Goal: Transaction & Acquisition: Obtain resource

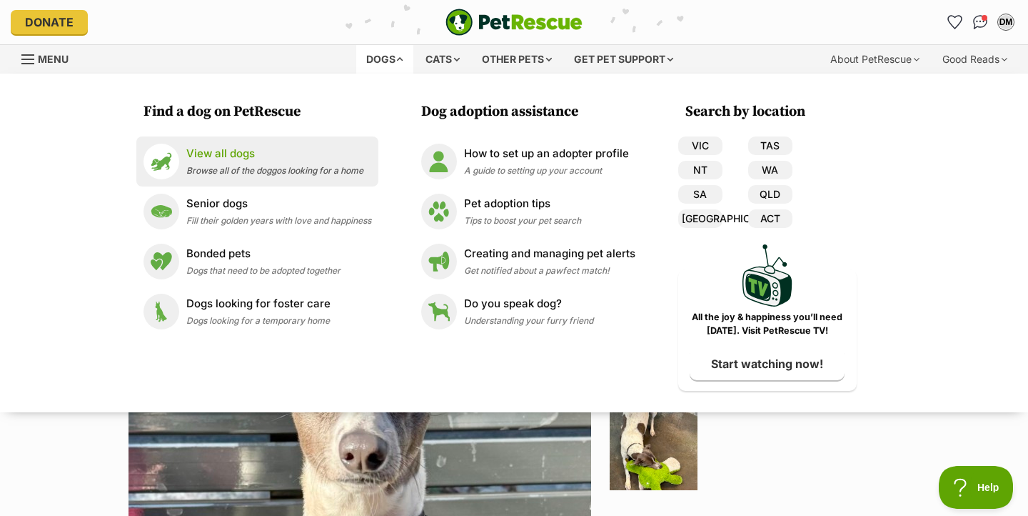
click at [243, 146] on p "View all dogs" at bounding box center [274, 154] width 177 height 16
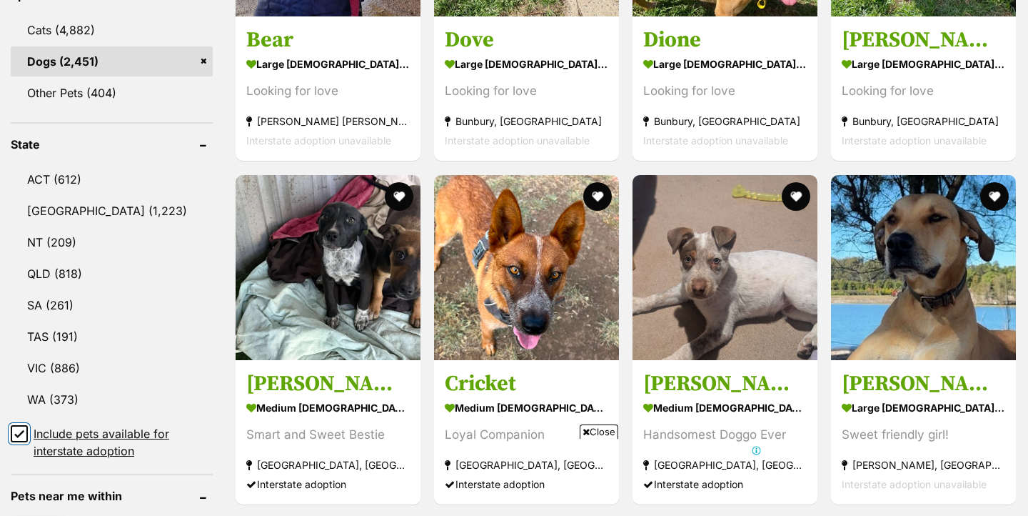
click at [24, 425] on input "Include pets available for interstate adoption" at bounding box center [19, 433] width 17 height 17
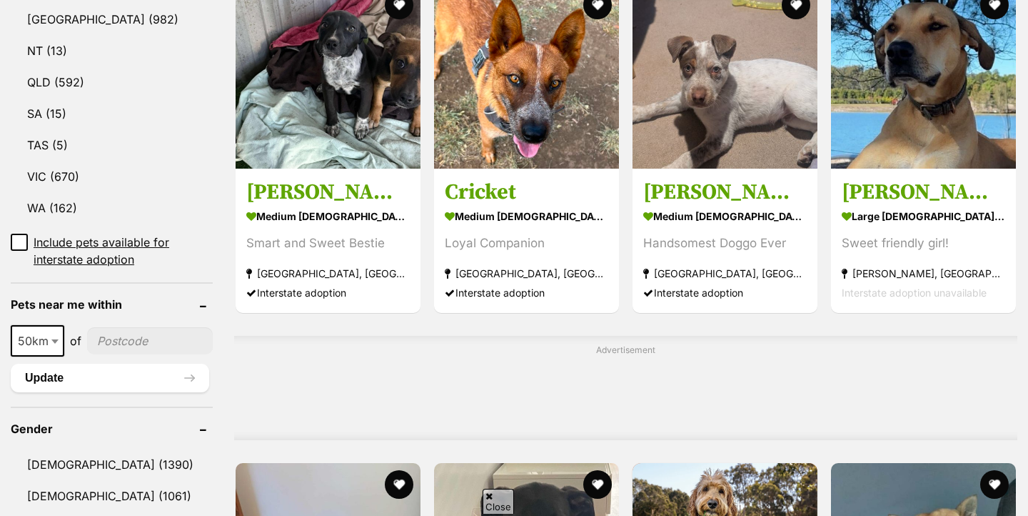
scroll to position [860, 0]
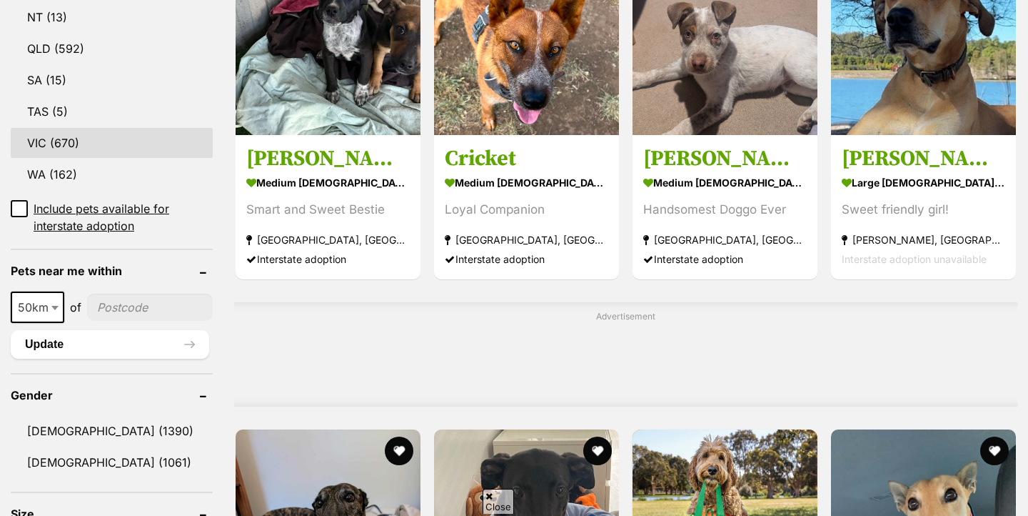
click at [59, 158] on link "VIC (670)" at bounding box center [112, 143] width 202 height 30
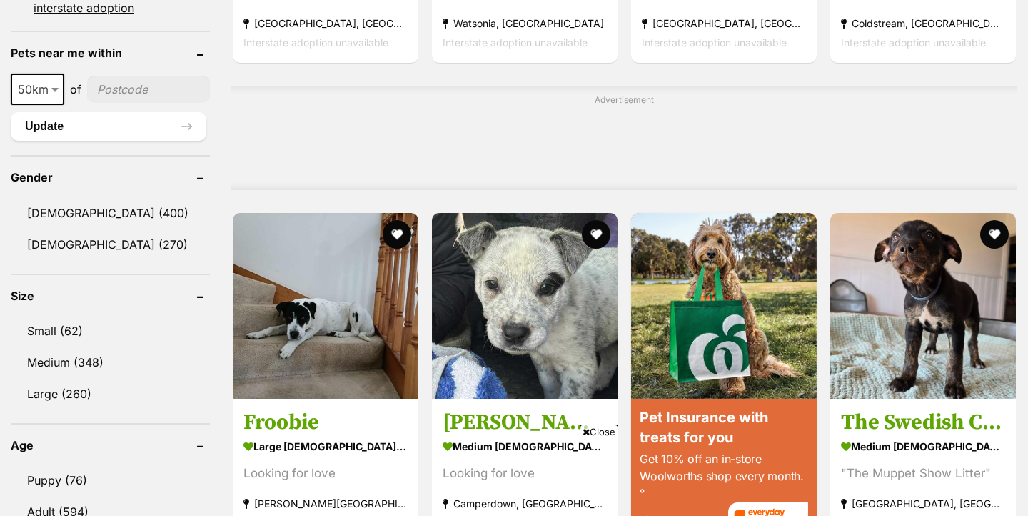
scroll to position [1401, 0]
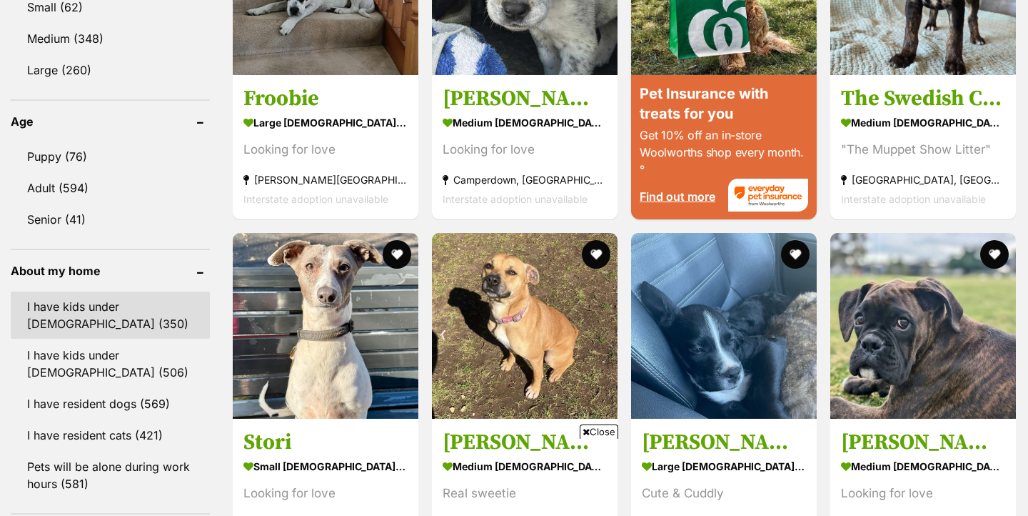
click at [92, 291] on link "I have kids under [DEMOGRAPHIC_DATA] (350)" at bounding box center [110, 314] width 199 height 47
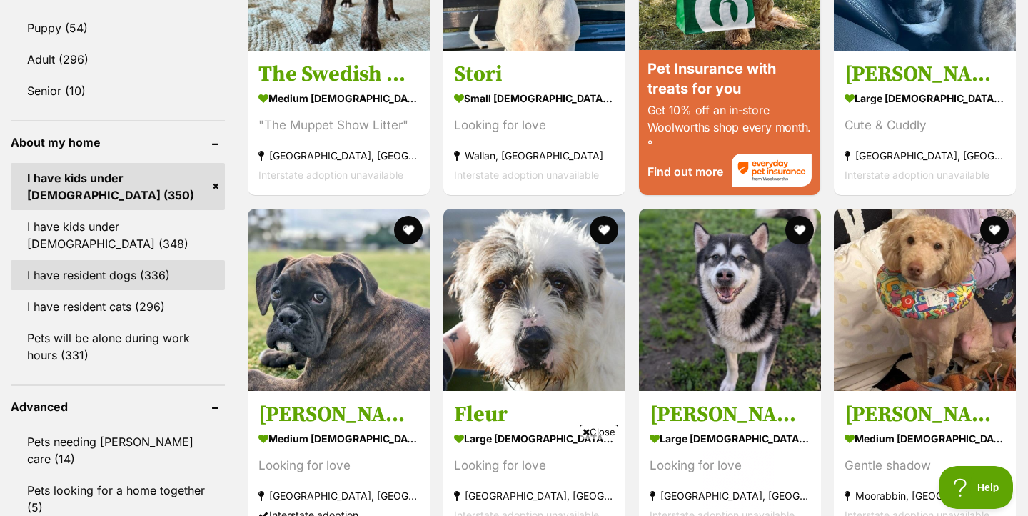
click at [119, 271] on link "I have resident dogs (336)" at bounding box center [118, 275] width 214 height 30
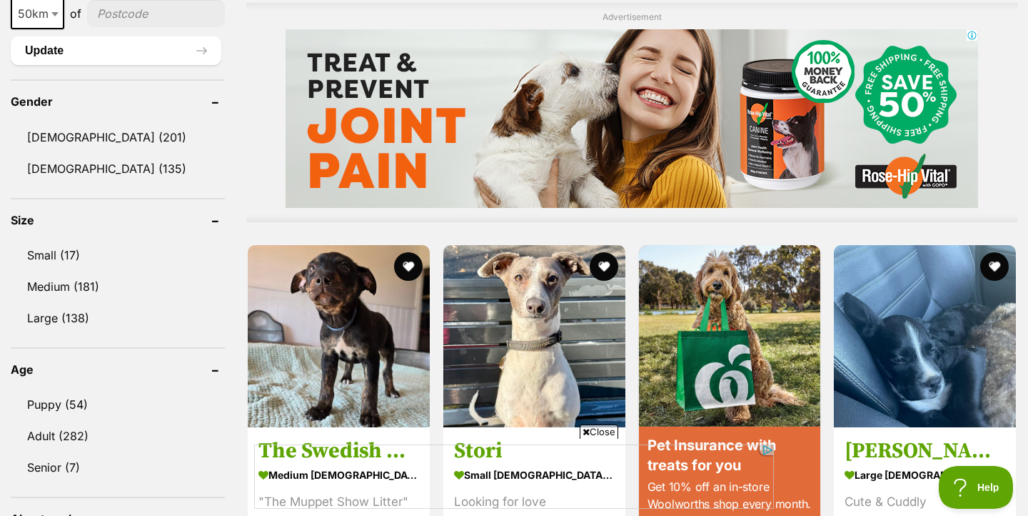
scroll to position [1216, 0]
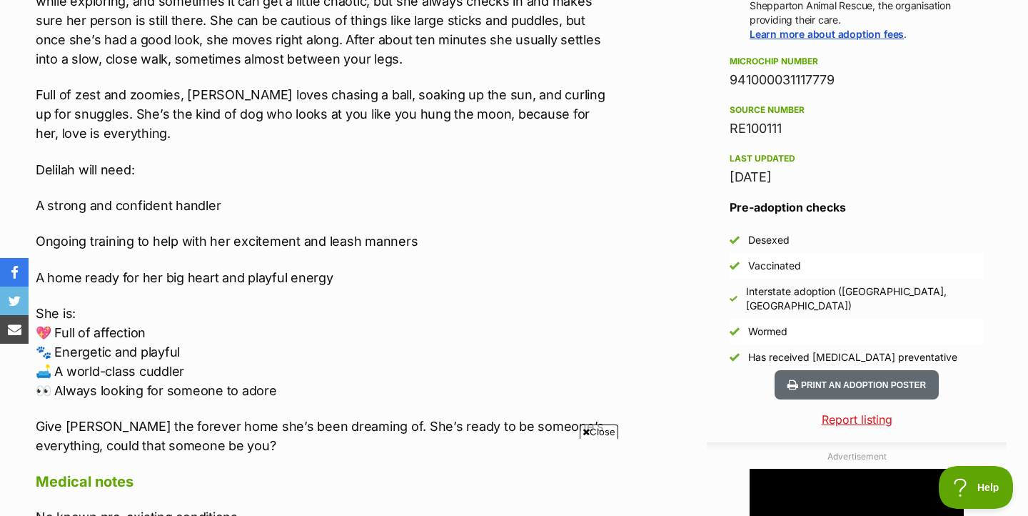
scroll to position [1109, 0]
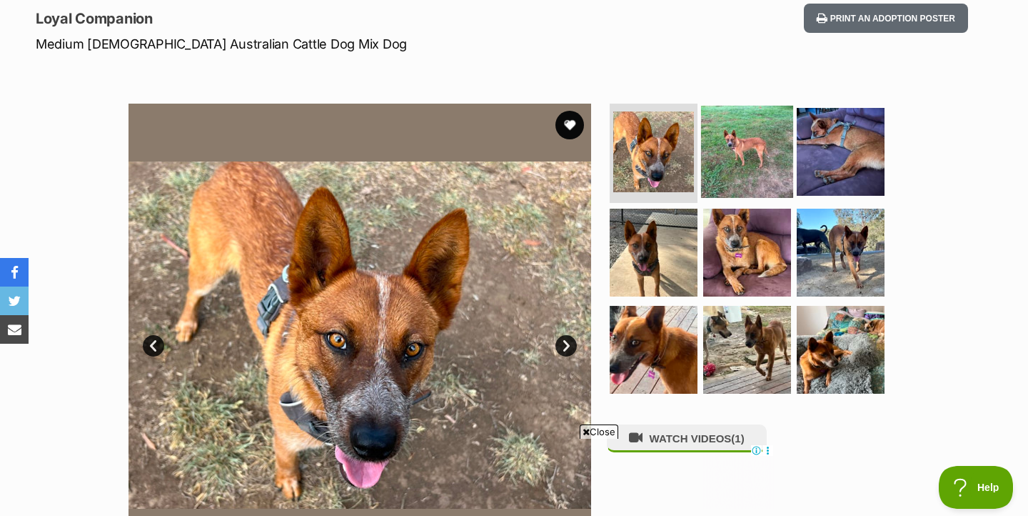
click at [741, 146] on img at bounding box center [747, 151] width 92 height 92
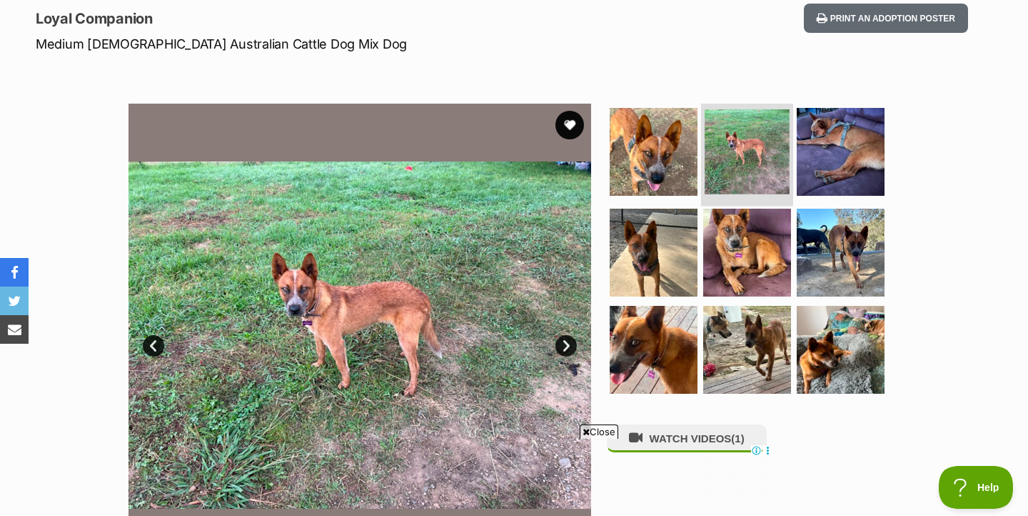
click at [741, 147] on li at bounding box center [747, 153] width 92 height 105
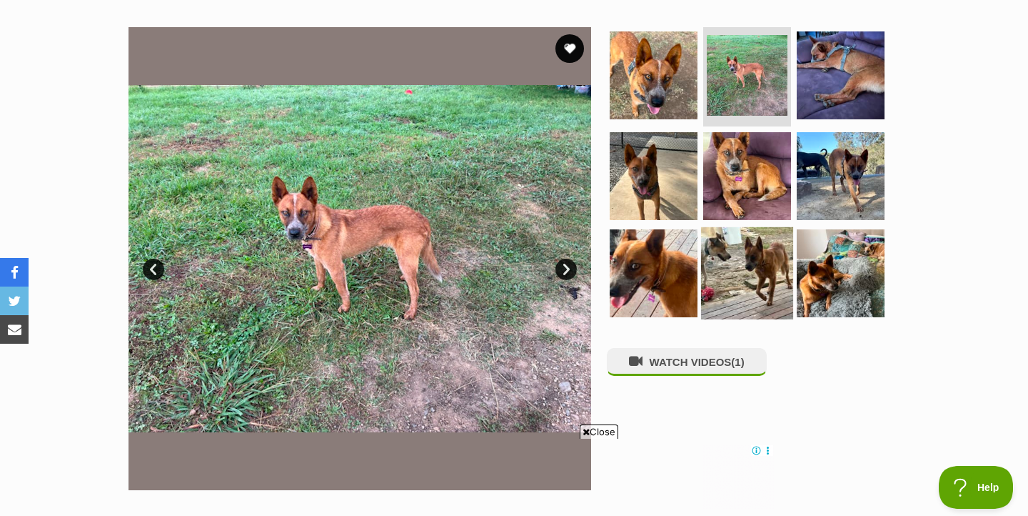
click at [748, 248] on img at bounding box center [747, 273] width 92 height 92
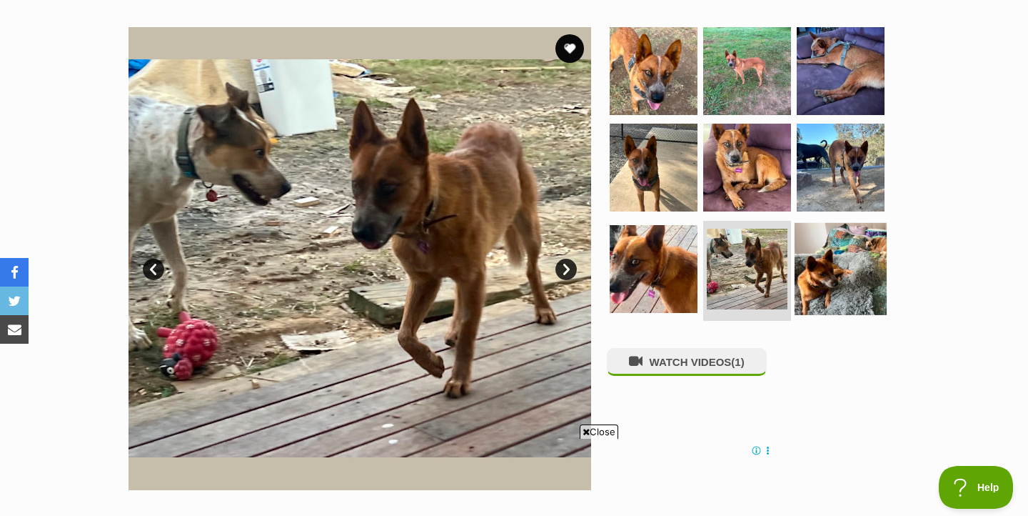
click at [839, 279] on img at bounding box center [841, 269] width 92 height 92
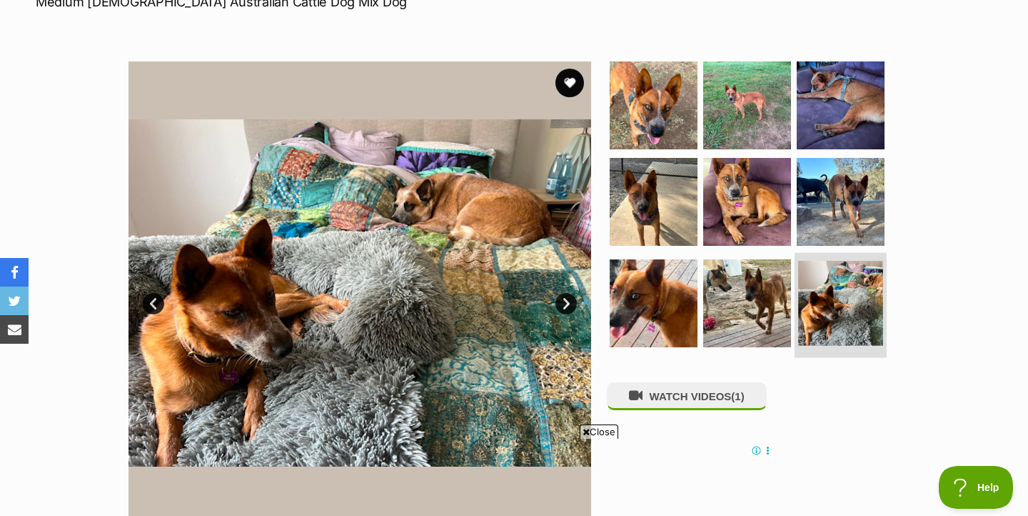
scroll to position [238, 0]
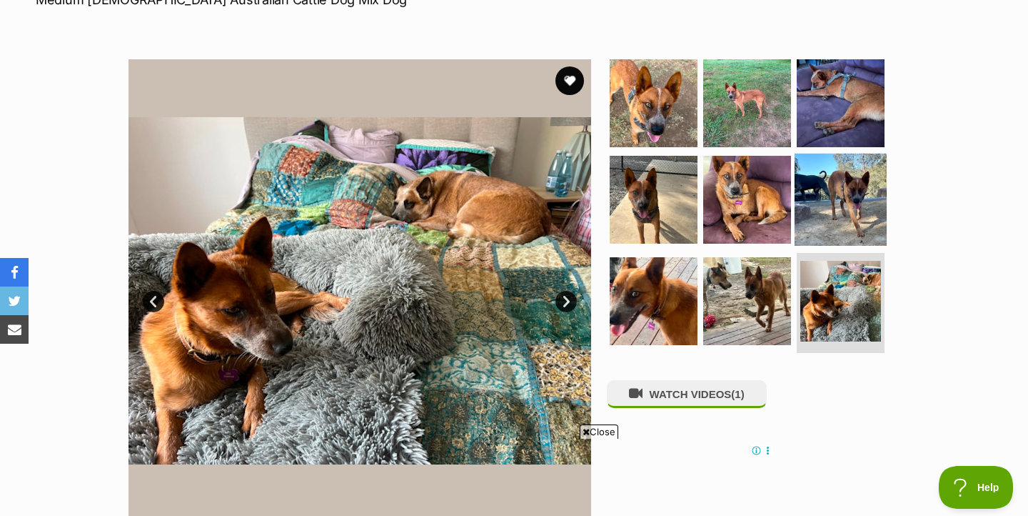
click at [851, 206] on img at bounding box center [841, 200] width 92 height 92
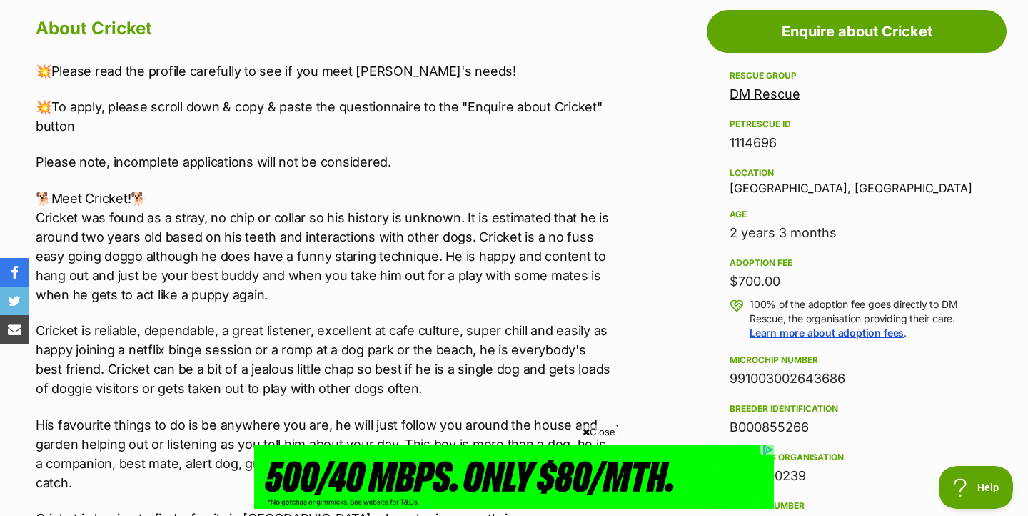
scroll to position [0, 0]
